Goal: Task Accomplishment & Management: Use online tool/utility

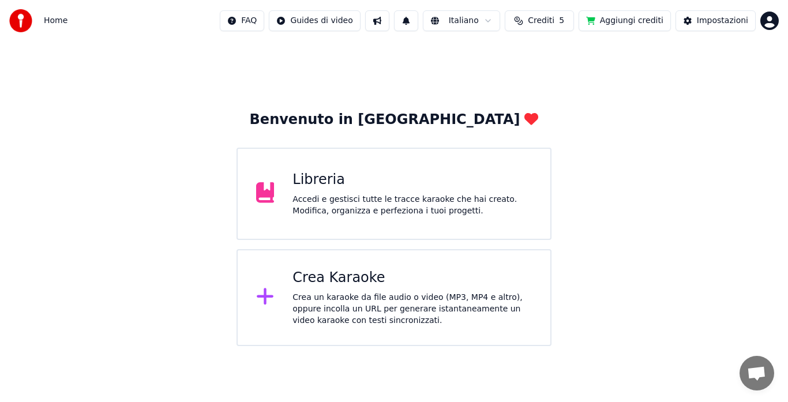
click at [352, 271] on div "Crea Karaoke" at bounding box center [411, 278] width 239 height 18
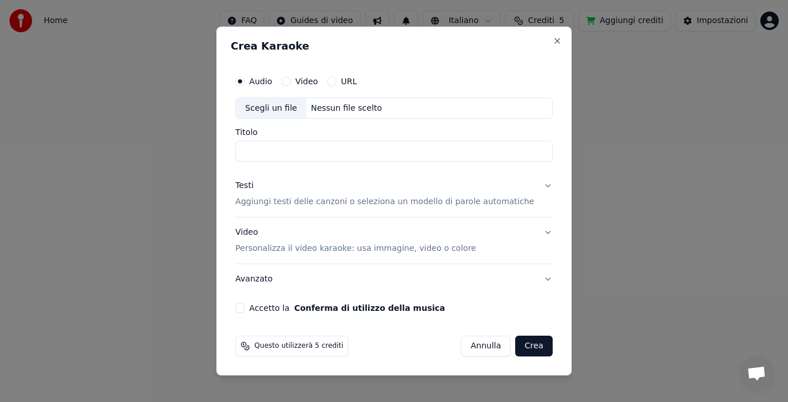
click at [324, 112] on div "Nessun file scelto" at bounding box center [346, 109] width 80 height 12
type input "**********"
click at [438, 200] on p "Aggiungi testi delle canzoni o seleziona un modello di parole automatiche" at bounding box center [384, 203] width 299 height 12
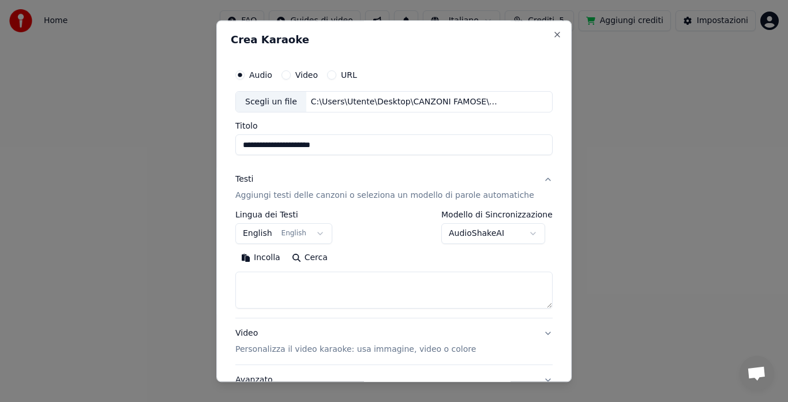
click at [272, 256] on button "Incolla" at bounding box center [260, 258] width 51 height 18
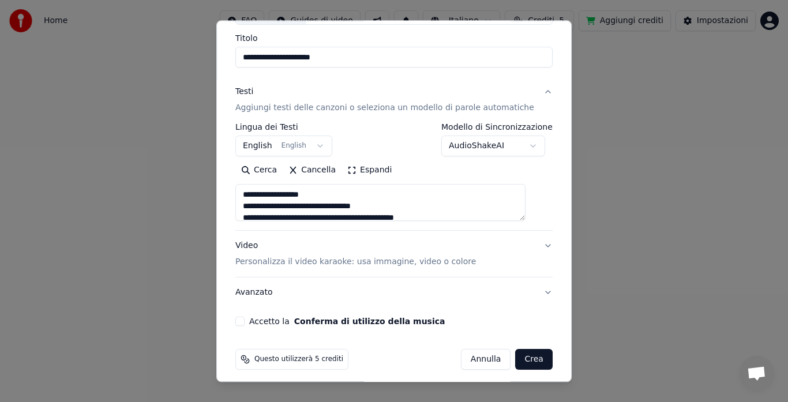
scroll to position [90, 0]
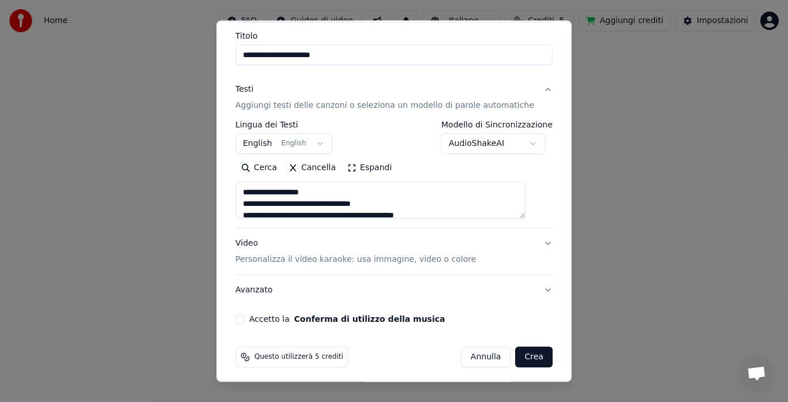
click at [437, 258] on p "Personalizza il video karaoke: usa immagine, video o colore" at bounding box center [355, 260] width 241 height 12
type textarea "**********"
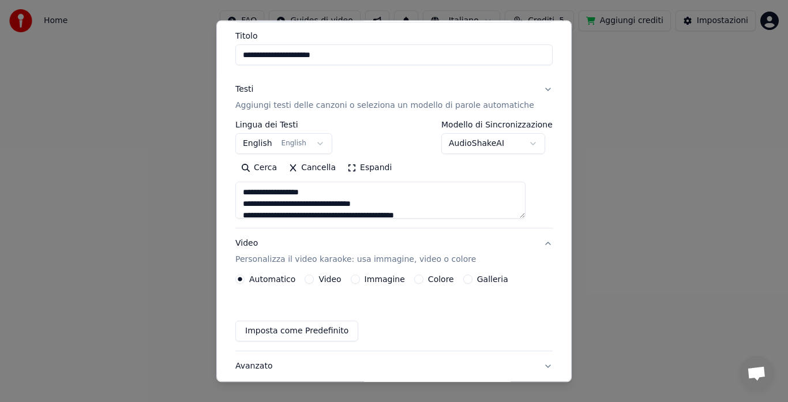
scroll to position [64, 0]
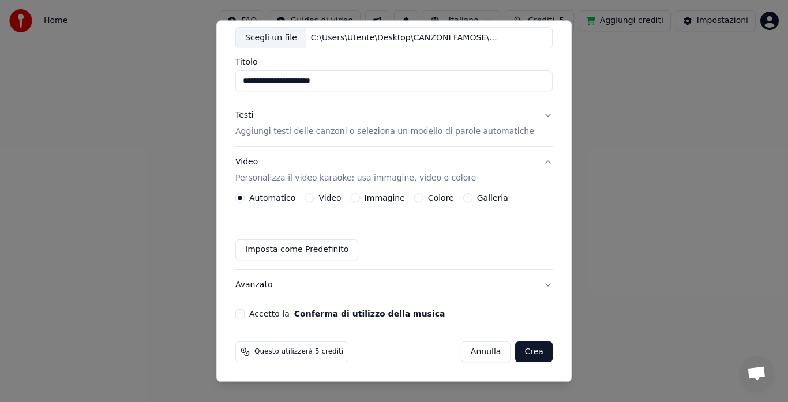
click at [470, 197] on button "Galleria" at bounding box center [467, 198] width 9 height 9
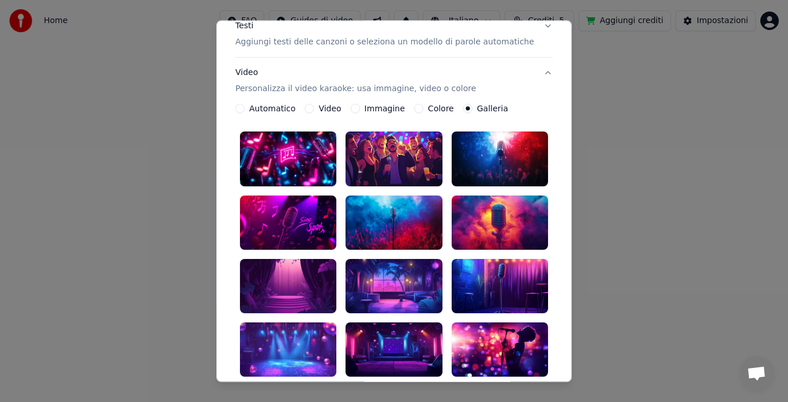
scroll to position [159, 0]
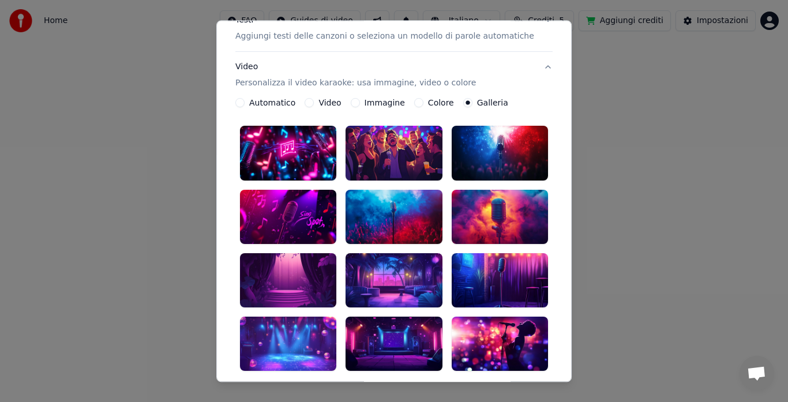
click at [510, 258] on div at bounding box center [500, 280] width 96 height 54
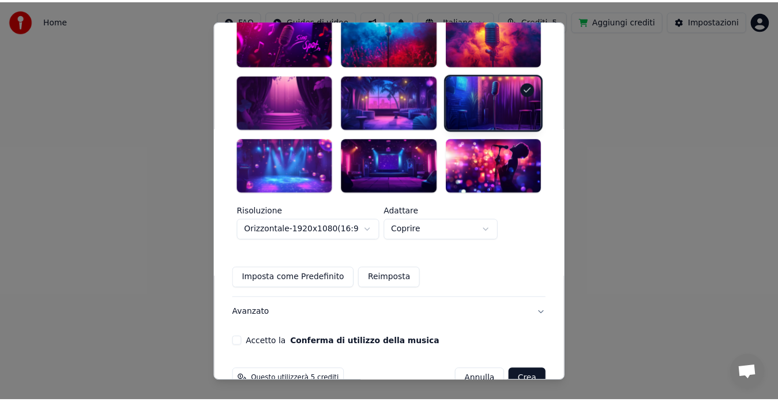
scroll to position [344, 0]
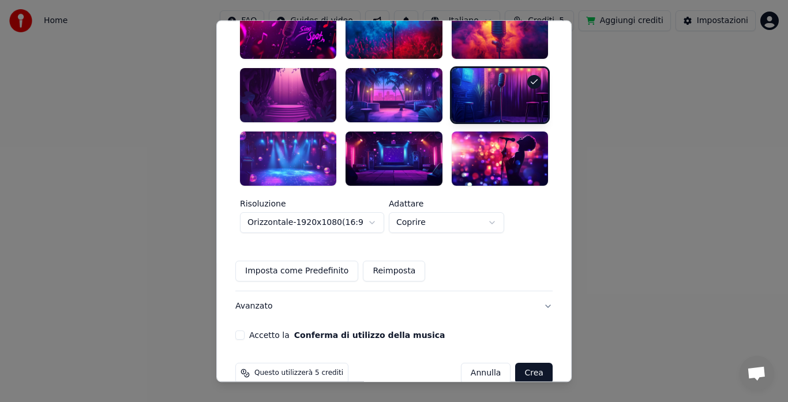
click at [245, 331] on button "Accetto la Conferma di utilizzo della musica" at bounding box center [239, 335] width 9 height 9
click at [523, 363] on button "Crea" at bounding box center [534, 373] width 37 height 21
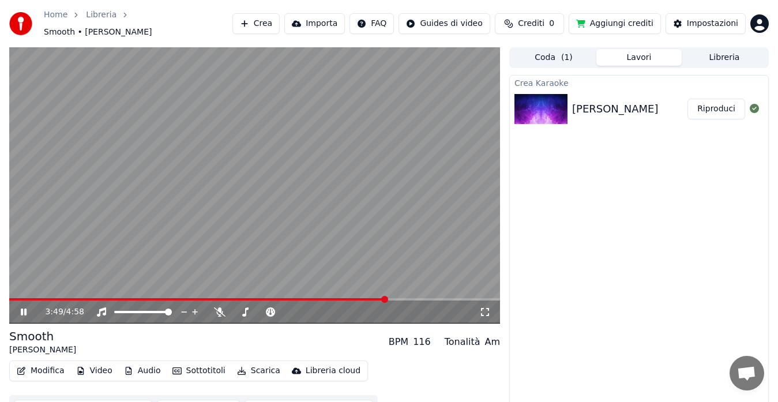
scroll to position [17, 0]
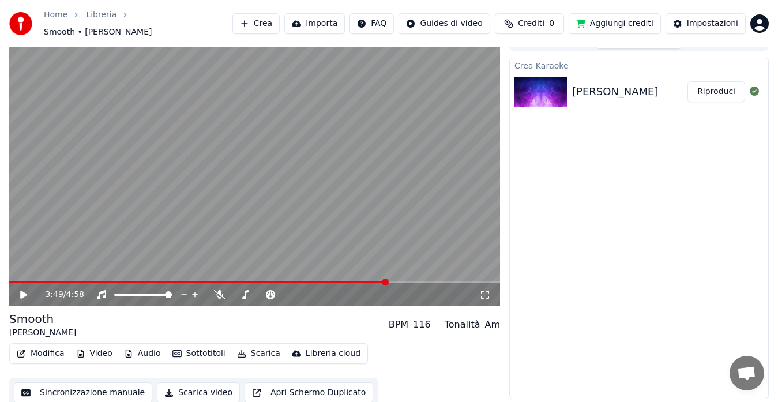
click at [32, 347] on button "Modifica" at bounding box center [40, 354] width 57 height 16
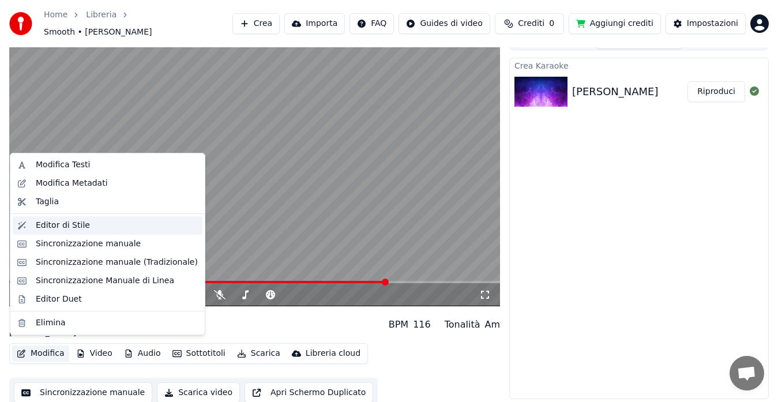
click at [29, 232] on div "Editor di Stile" at bounding box center [108, 225] width 190 height 18
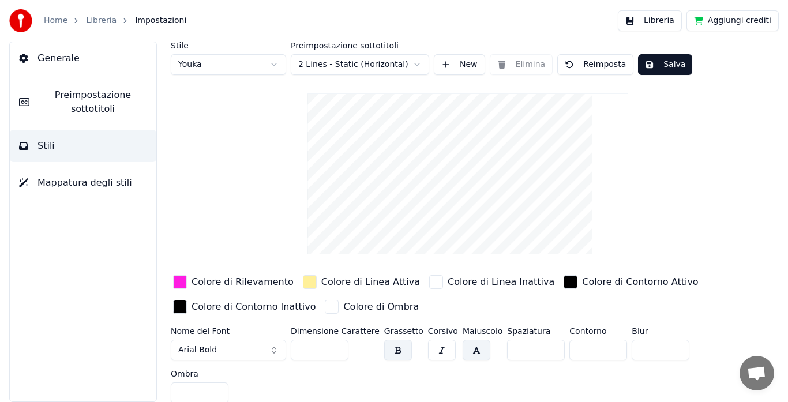
click at [188, 69] on html "Home Libreria Impostazioni Libreria Aggiungi crediti Generale Preimpostazione s…" at bounding box center [394, 201] width 788 height 402
type input "***"
type input "*"
click at [181, 280] on div "button" at bounding box center [180, 282] width 14 height 14
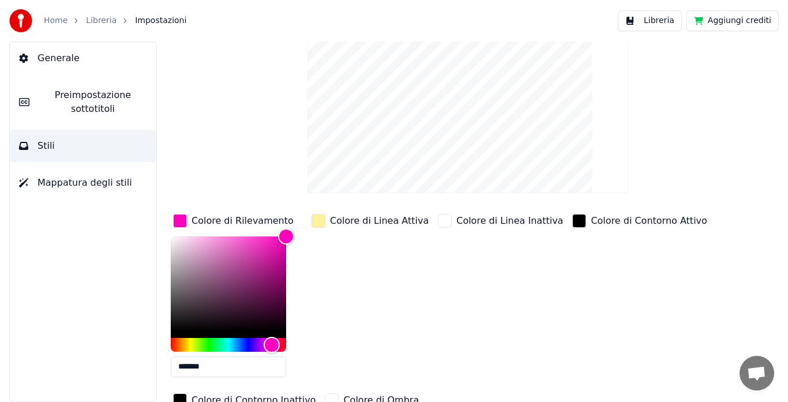
scroll to position [62, 0]
type input "*******"
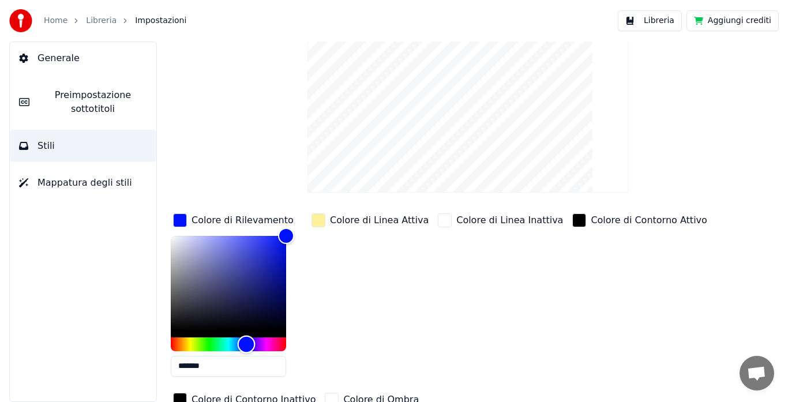
click at [246, 340] on div "Hue" at bounding box center [228, 344] width 115 height 14
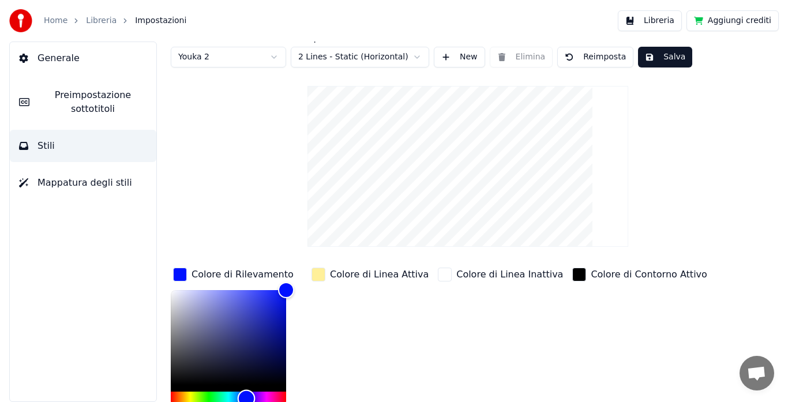
scroll to position [0, 0]
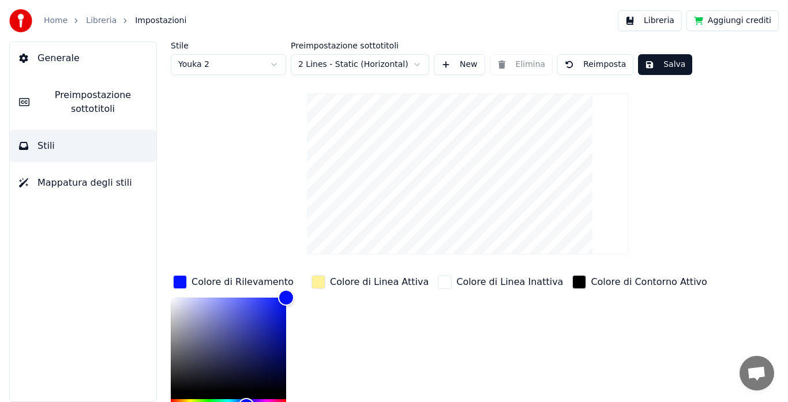
click at [671, 59] on button "Salva" at bounding box center [665, 64] width 54 height 21
click at [658, 28] on button "Libreria" at bounding box center [650, 20] width 64 height 21
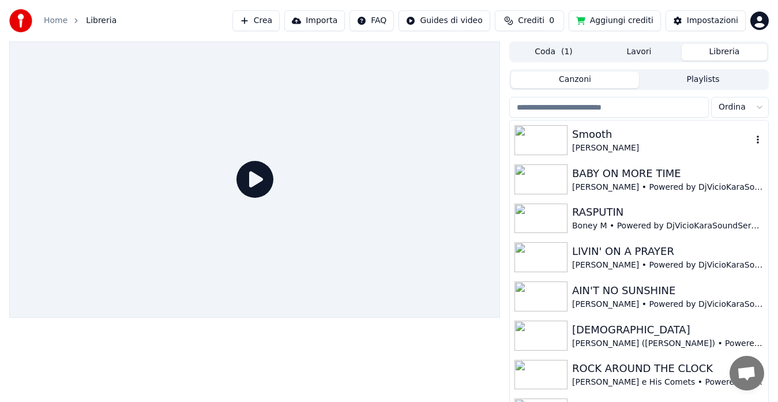
click at [588, 136] on div "Smooth" at bounding box center [662, 134] width 180 height 16
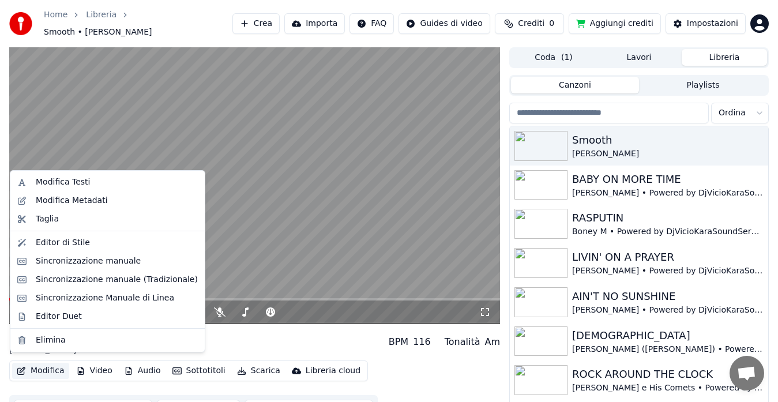
click at [39, 369] on button "Modifica" at bounding box center [40, 371] width 57 height 16
click at [61, 196] on div "Modifica Metadati" at bounding box center [72, 201] width 72 height 12
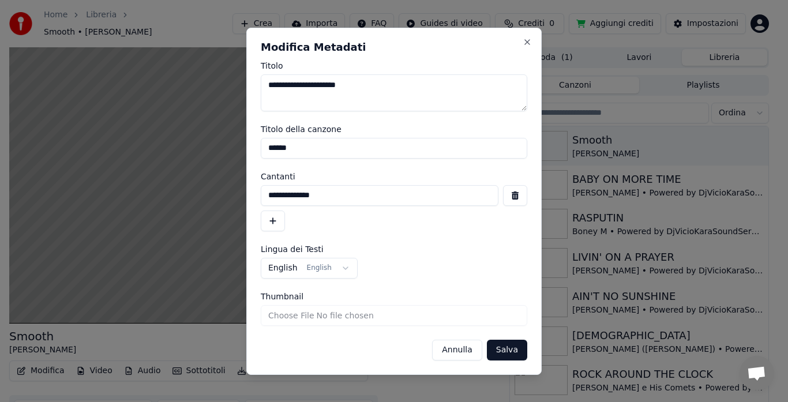
drag, startPoint x: 308, startPoint y: 148, endPoint x: 236, endPoint y: 149, distance: 71.5
click at [236, 149] on body "**********" at bounding box center [389, 201] width 778 height 402
type input "******"
click at [272, 218] on button "button" at bounding box center [273, 221] width 24 height 21
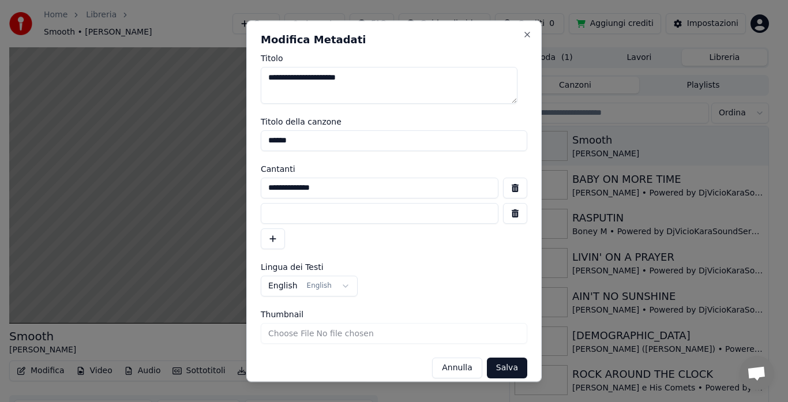
click at [283, 217] on input at bounding box center [380, 213] width 238 height 21
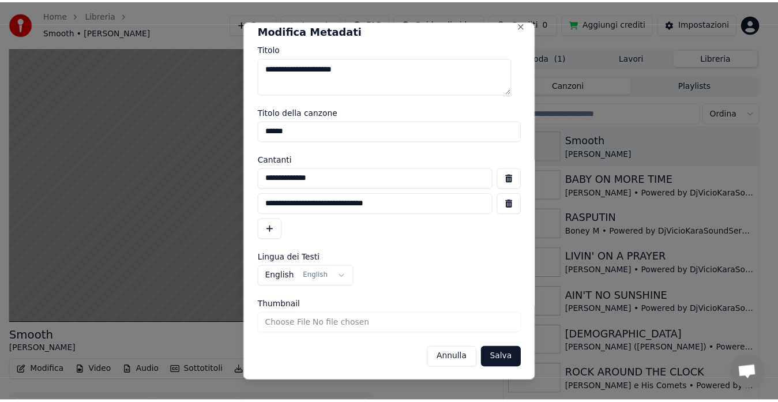
scroll to position [11, 0]
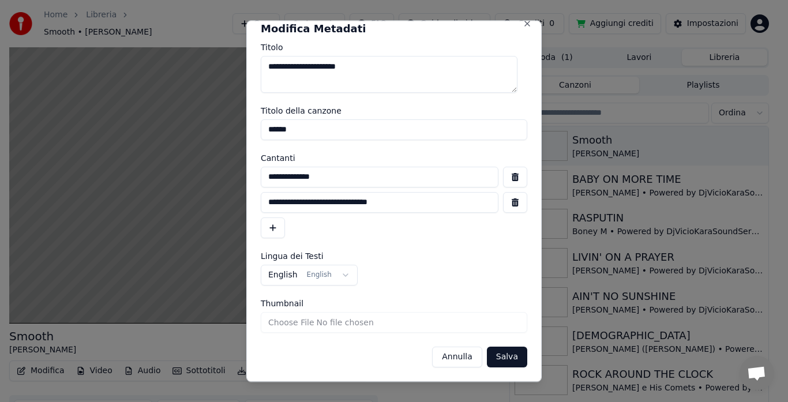
type input "**********"
click at [502, 358] on button "Salva" at bounding box center [507, 357] width 40 height 21
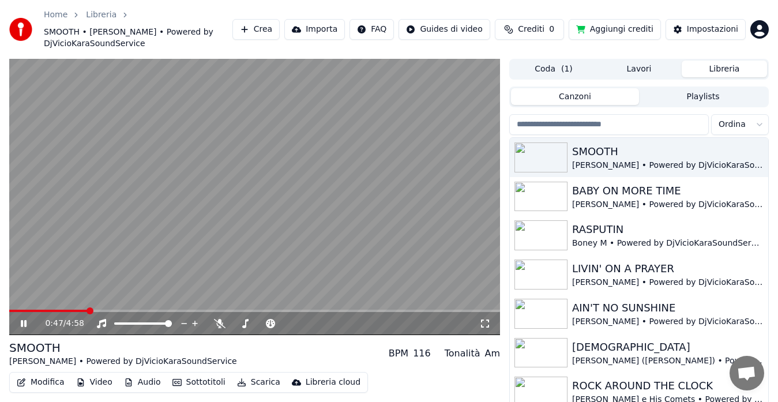
click at [25, 321] on icon at bounding box center [24, 323] width 6 height 7
click at [10, 310] on span at bounding box center [10, 311] width 2 height 2
click at [9, 310] on span at bounding box center [12, 310] width 7 height 7
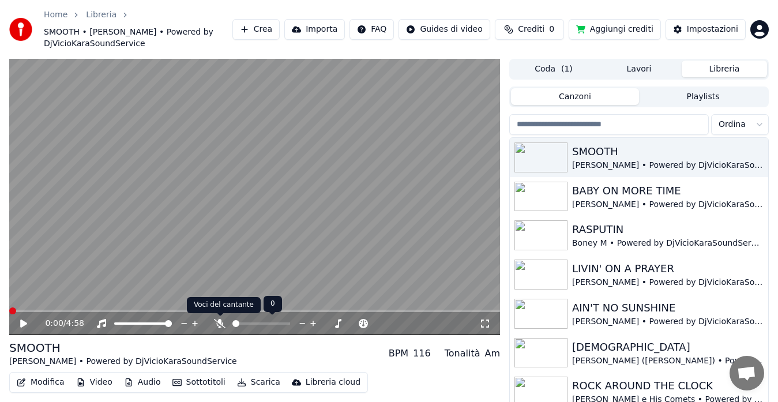
click at [216, 326] on icon at bounding box center [220, 323] width 12 height 9
click at [26, 323] on icon at bounding box center [23, 324] width 7 height 8
click at [486, 321] on icon at bounding box center [485, 323] width 12 height 9
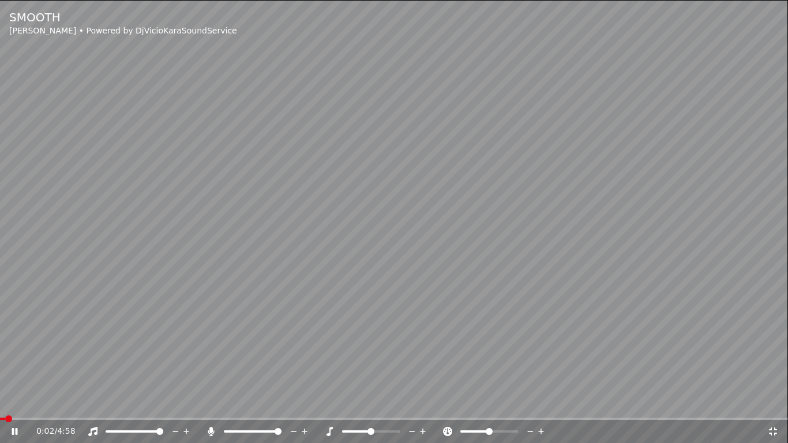
click at [5, 401] on span at bounding box center [2, 419] width 5 height 2
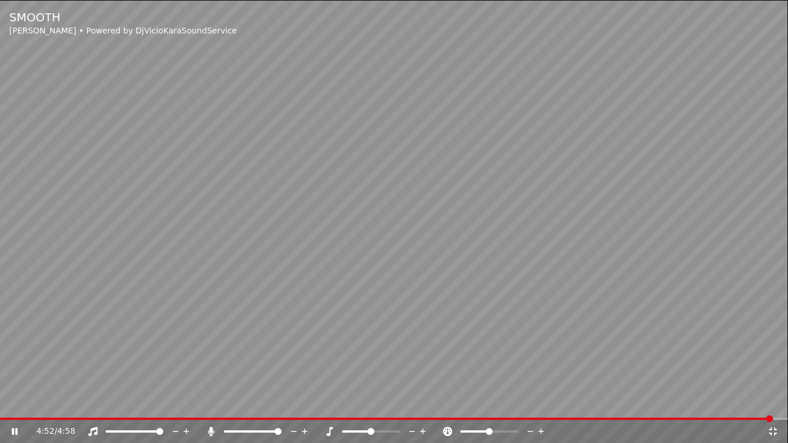
click at [207, 401] on icon at bounding box center [211, 431] width 12 height 9
click at [771, 401] on icon at bounding box center [773, 431] width 8 height 8
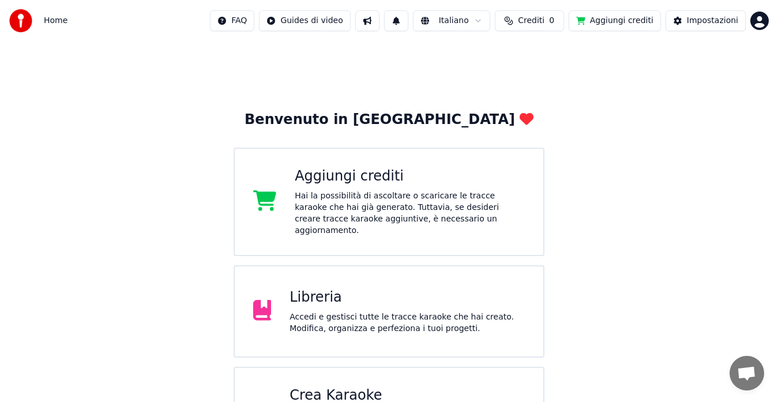
click at [384, 290] on div "Libreria" at bounding box center [407, 297] width 235 height 18
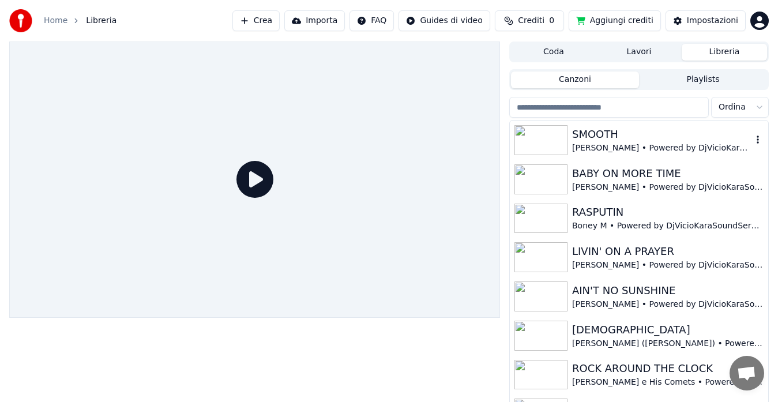
click at [606, 133] on div "SMOOTH" at bounding box center [662, 134] width 180 height 16
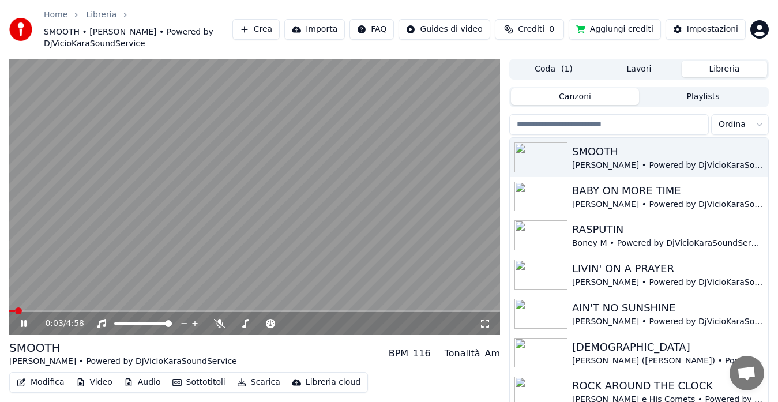
click at [149, 238] on video at bounding box center [254, 197] width 491 height 276
click at [246, 381] on button "Scarica" at bounding box center [258, 382] width 52 height 16
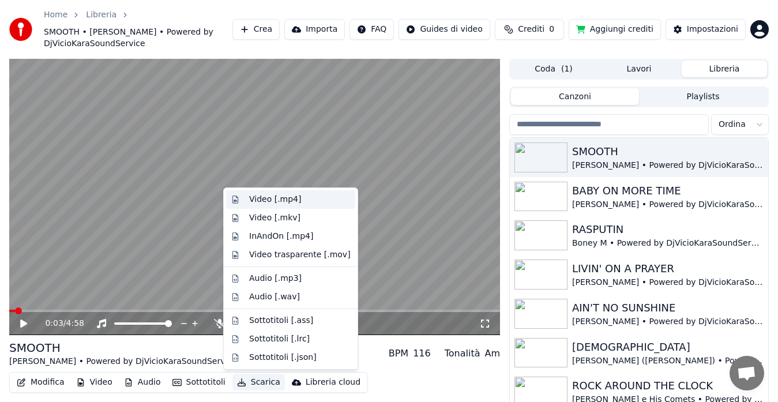
click at [264, 201] on div "Video [.mp4]" at bounding box center [275, 200] width 52 height 12
